Goal: Task Accomplishment & Management: Manage account settings

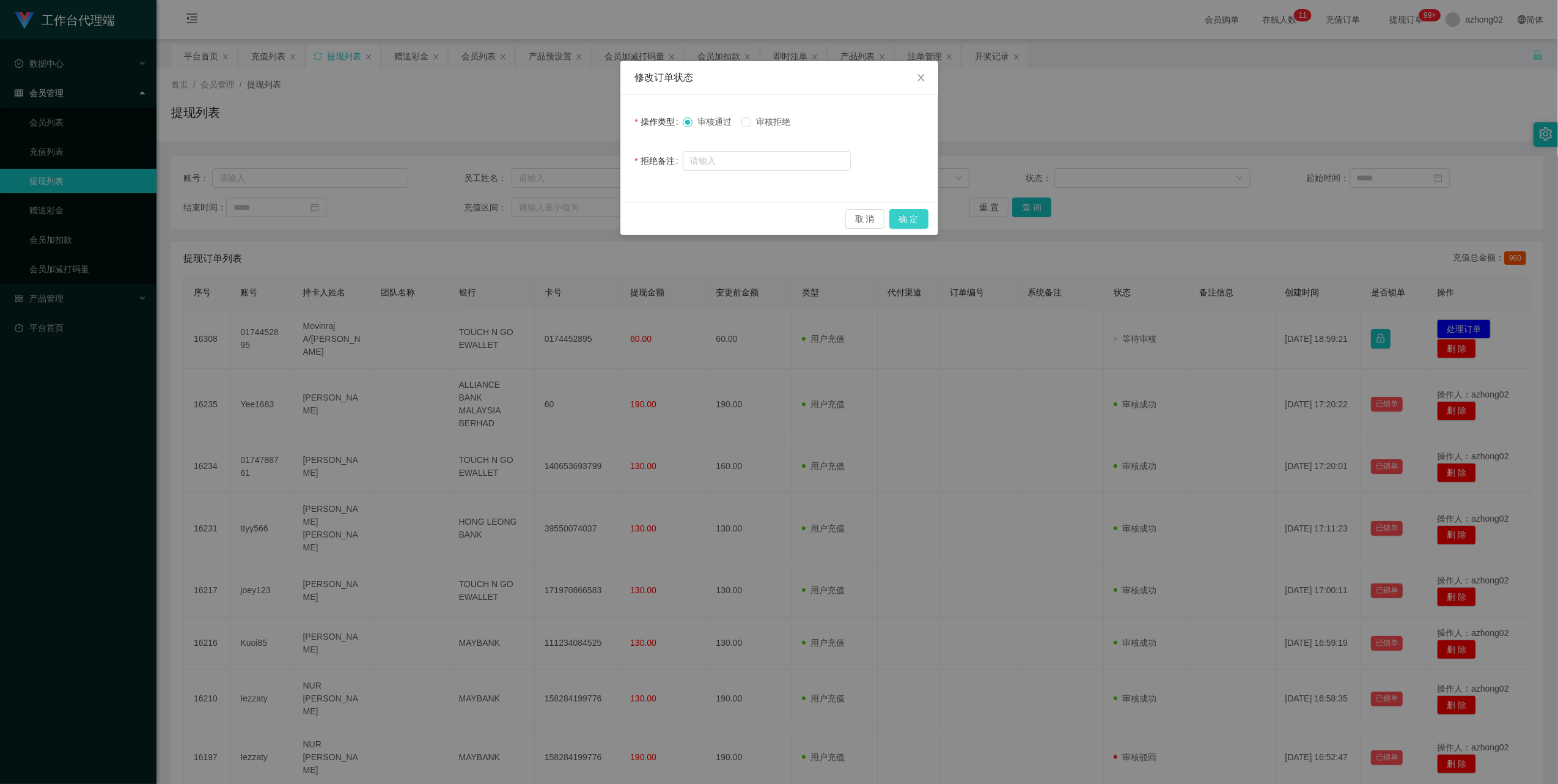
click at [910, 216] on button "确 定" at bounding box center [909, 219] width 39 height 19
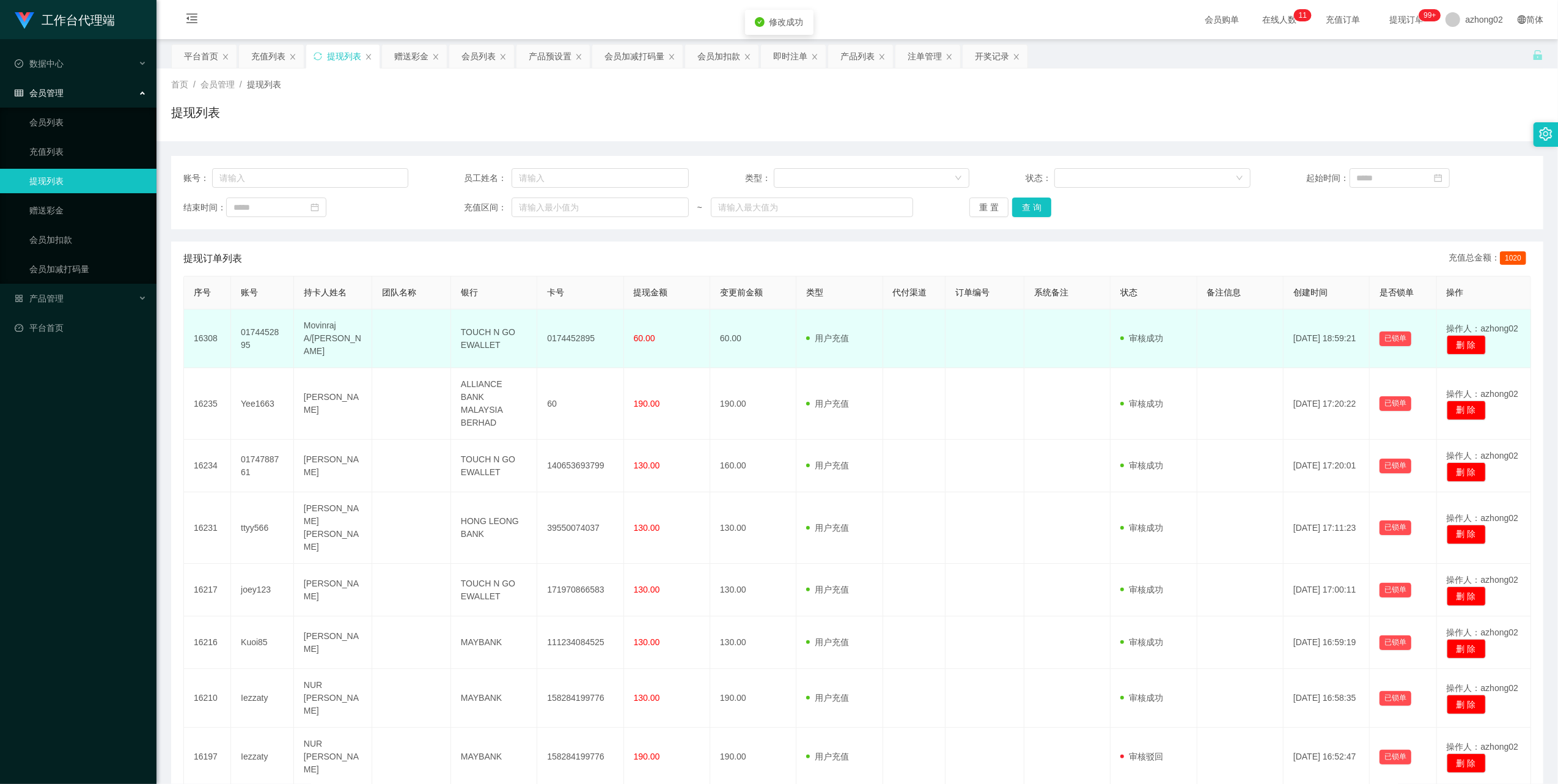
click at [577, 331] on td "0174452895" at bounding box center [580, 338] width 86 height 58
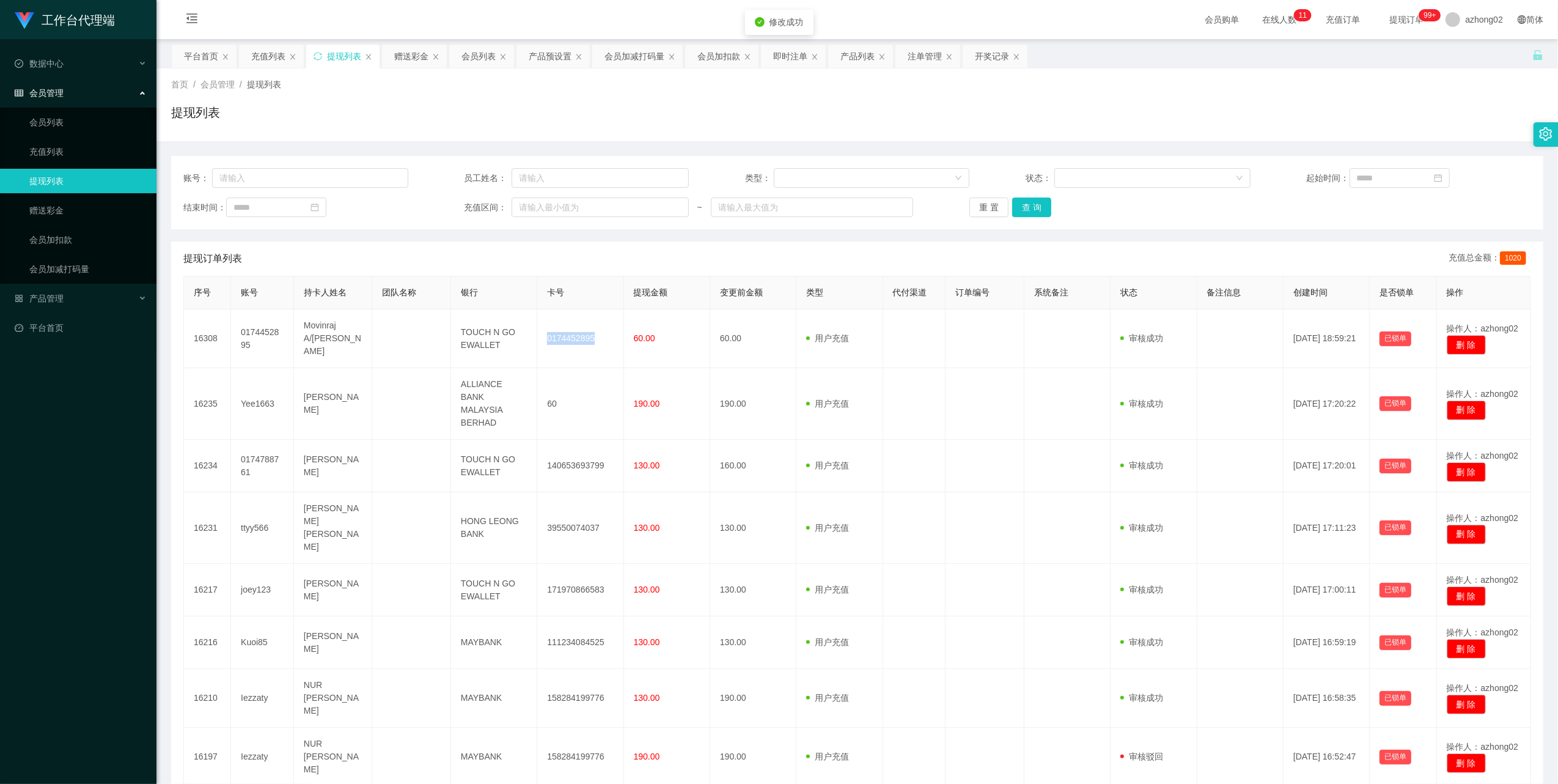
copy td "0174452895"
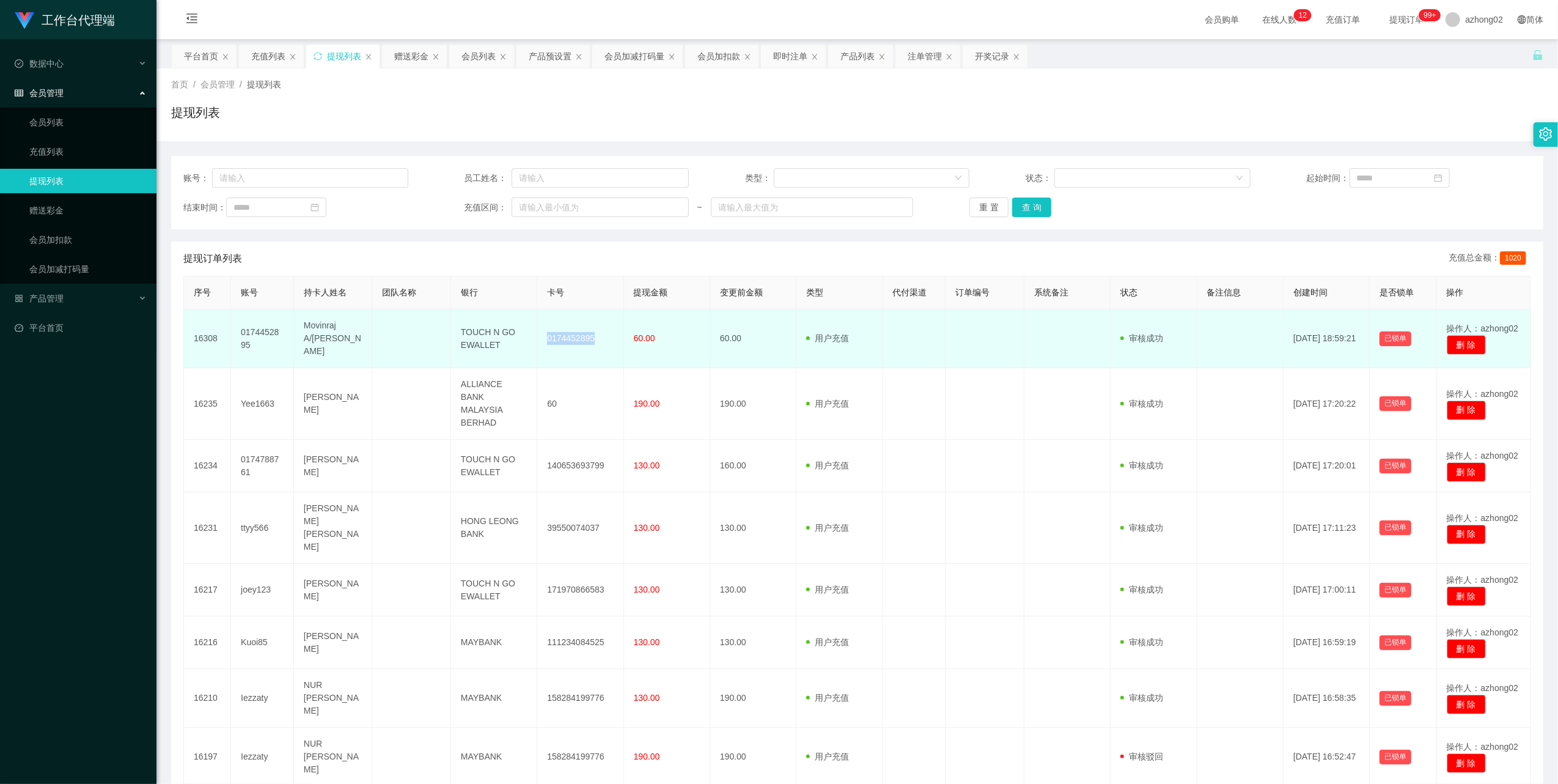
click at [577, 335] on td "0174452895" at bounding box center [580, 338] width 86 height 58
